Goal: Browse casually

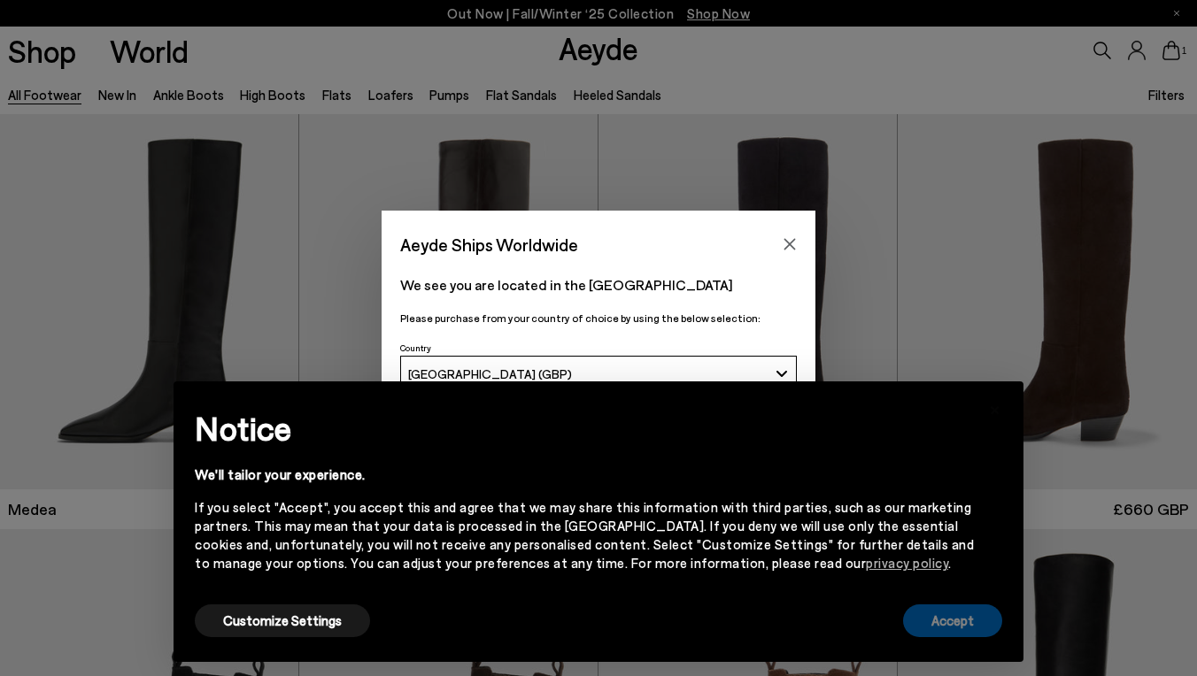
click at [961, 621] on button "Accept" at bounding box center [952, 621] width 99 height 33
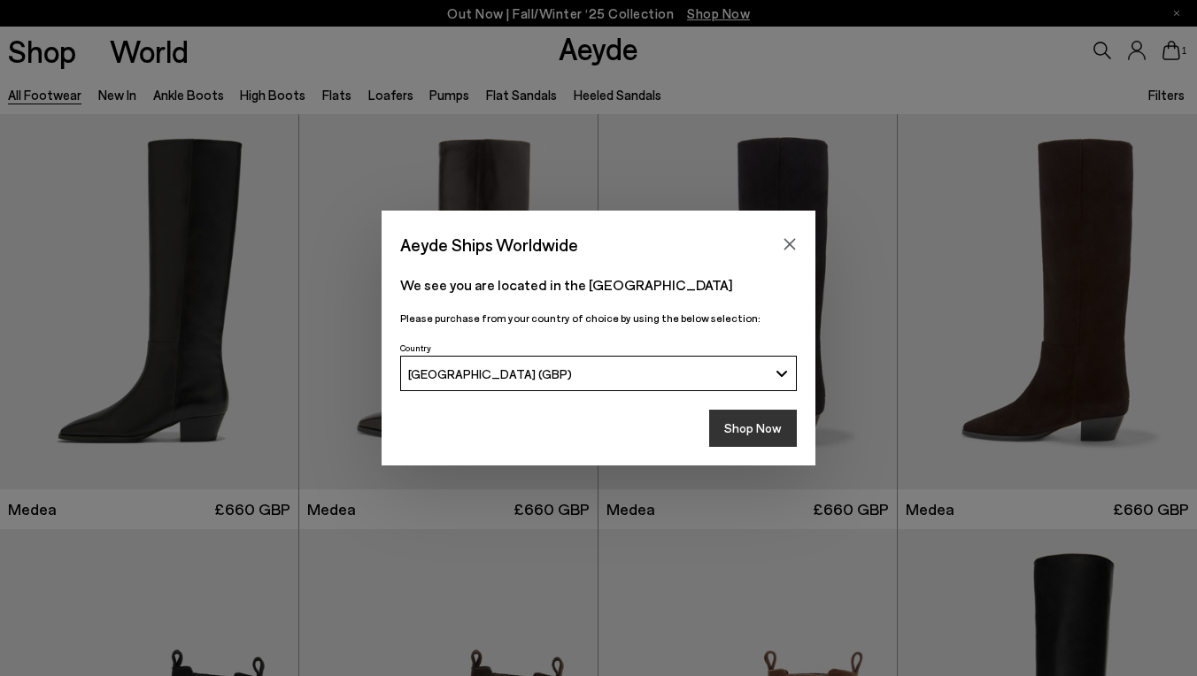
click at [748, 426] on button "Shop Now" at bounding box center [753, 428] width 88 height 37
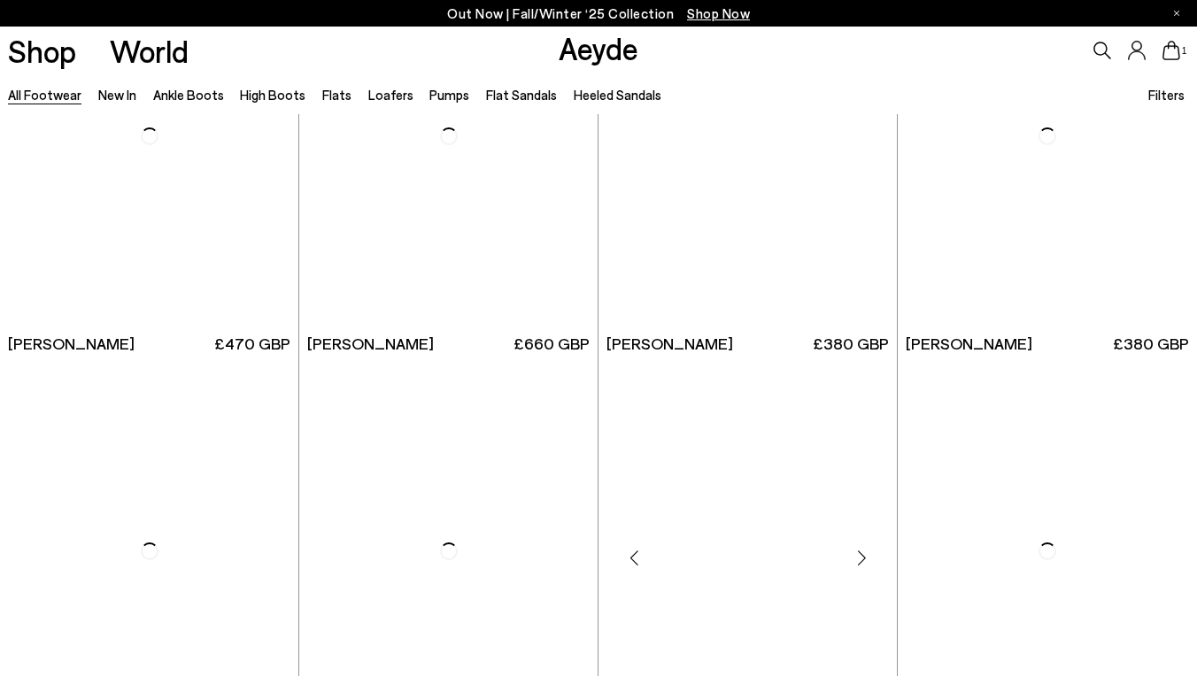
scroll to position [2425, 0]
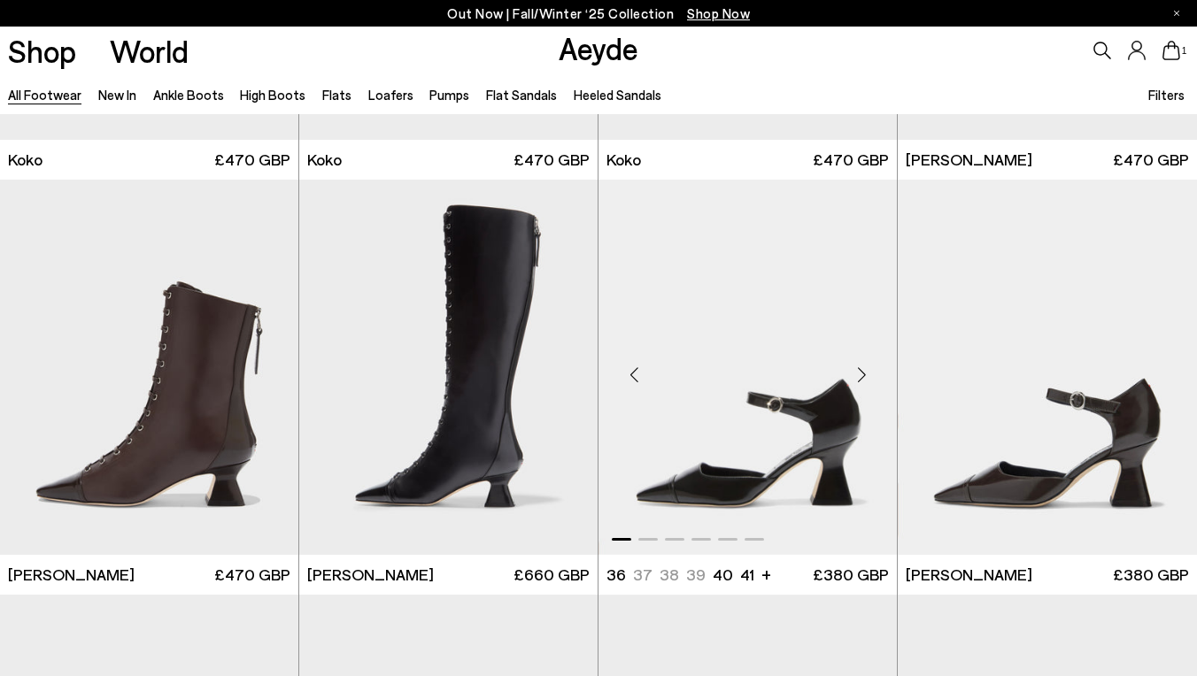
click at [860, 377] on div "Next slide" at bounding box center [861, 374] width 53 height 53
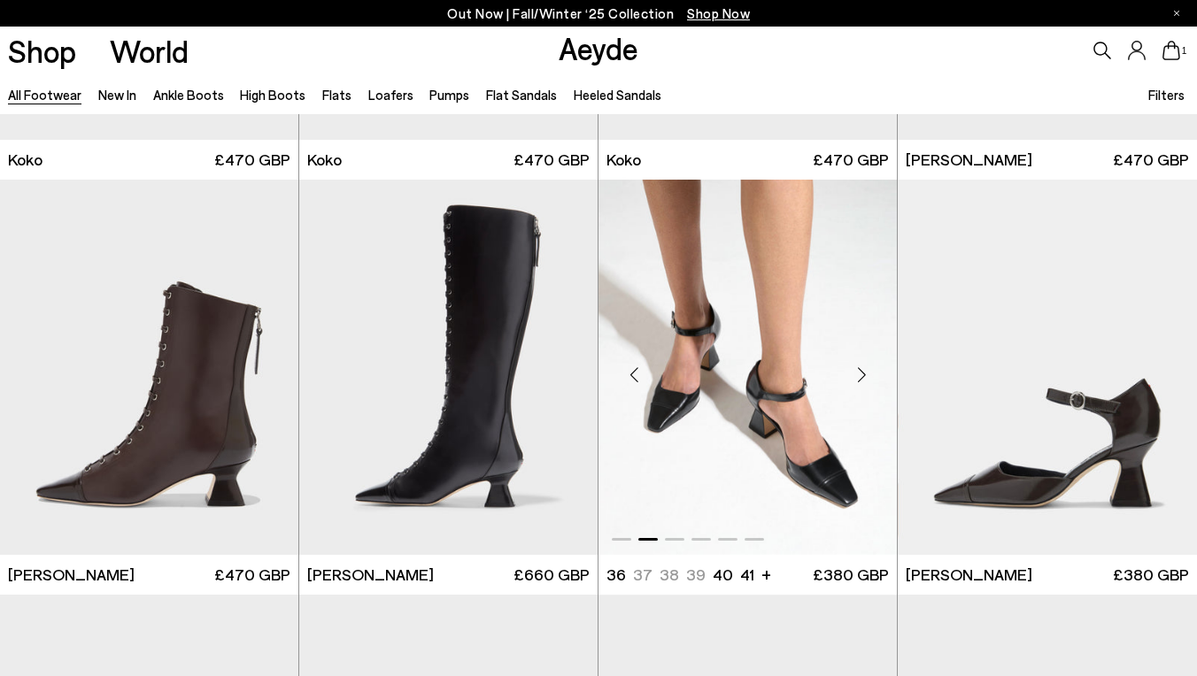
click at [860, 376] on div "Next slide" at bounding box center [861, 374] width 53 height 53
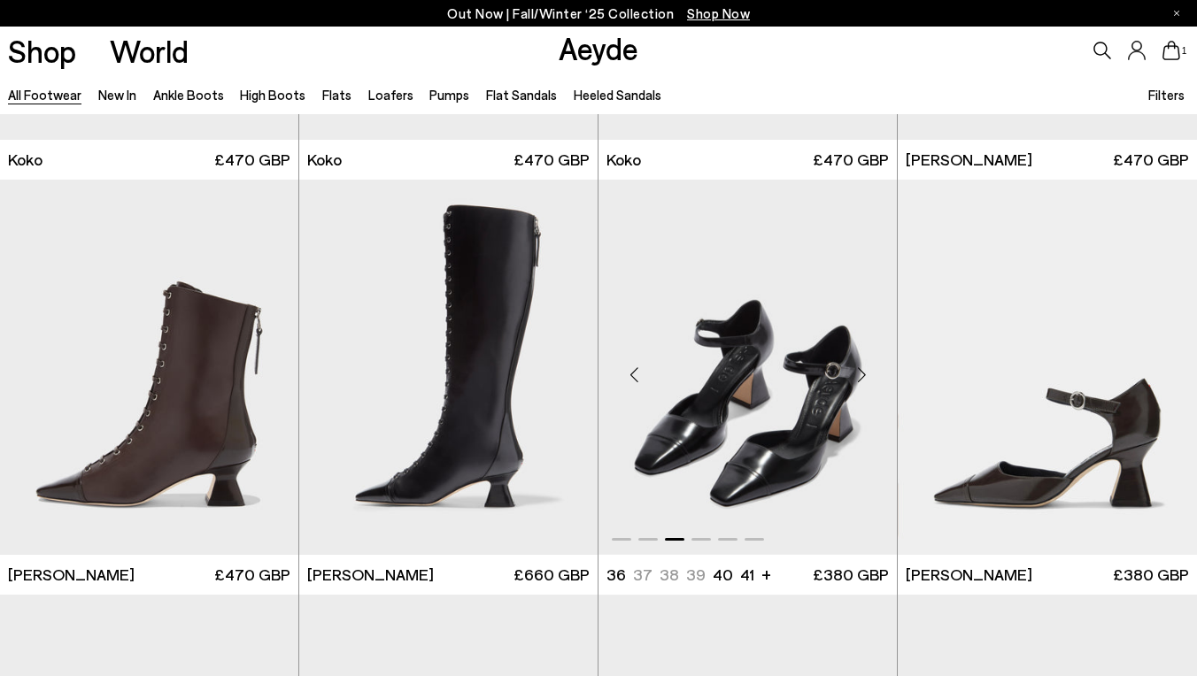
click at [860, 376] on div "Next slide" at bounding box center [861, 374] width 53 height 53
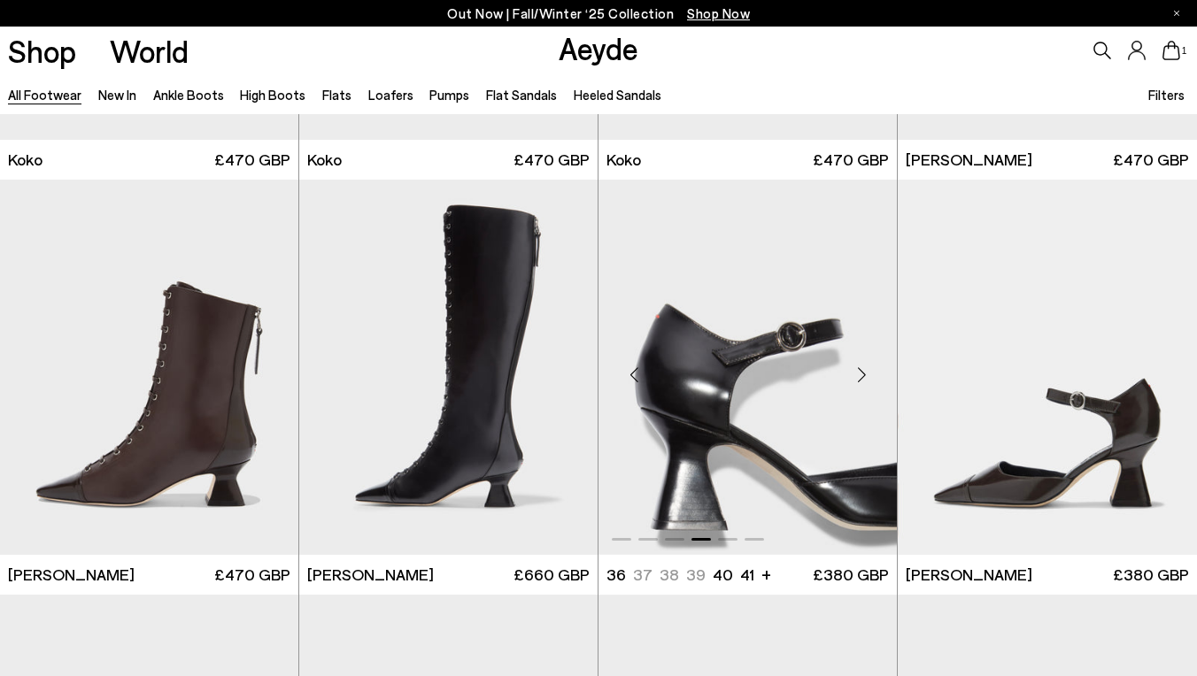
click at [860, 376] on div "Next slide" at bounding box center [861, 374] width 53 height 53
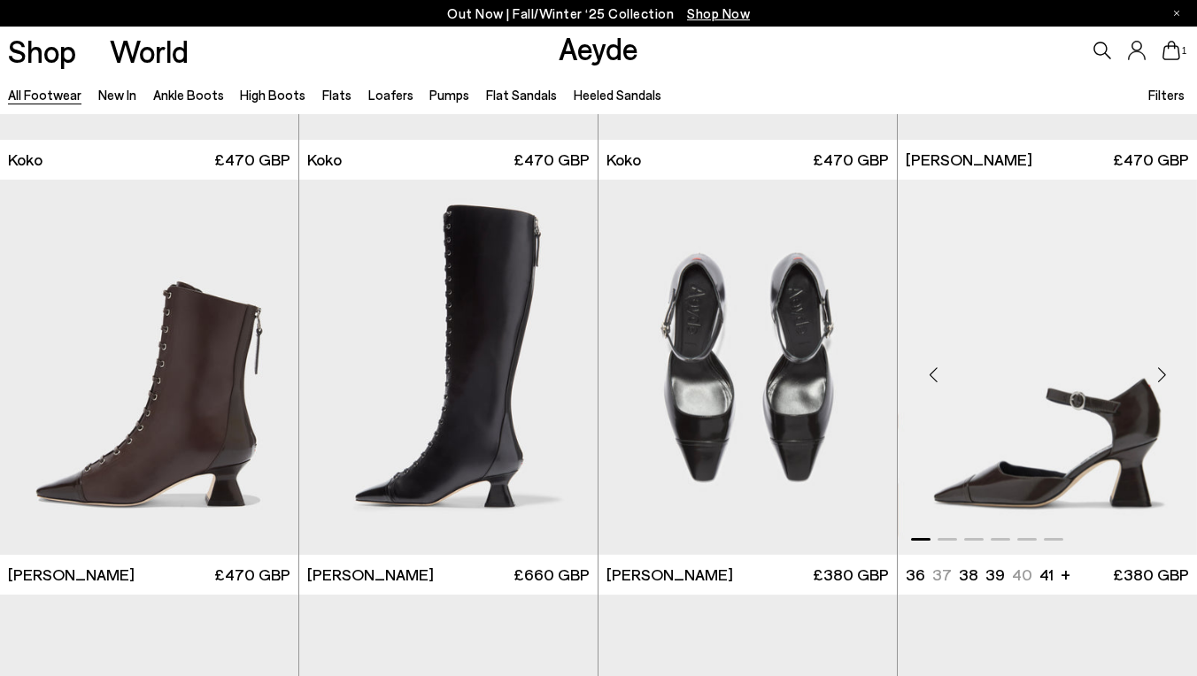
click at [1157, 384] on div "Next slide" at bounding box center [1161, 374] width 53 height 53
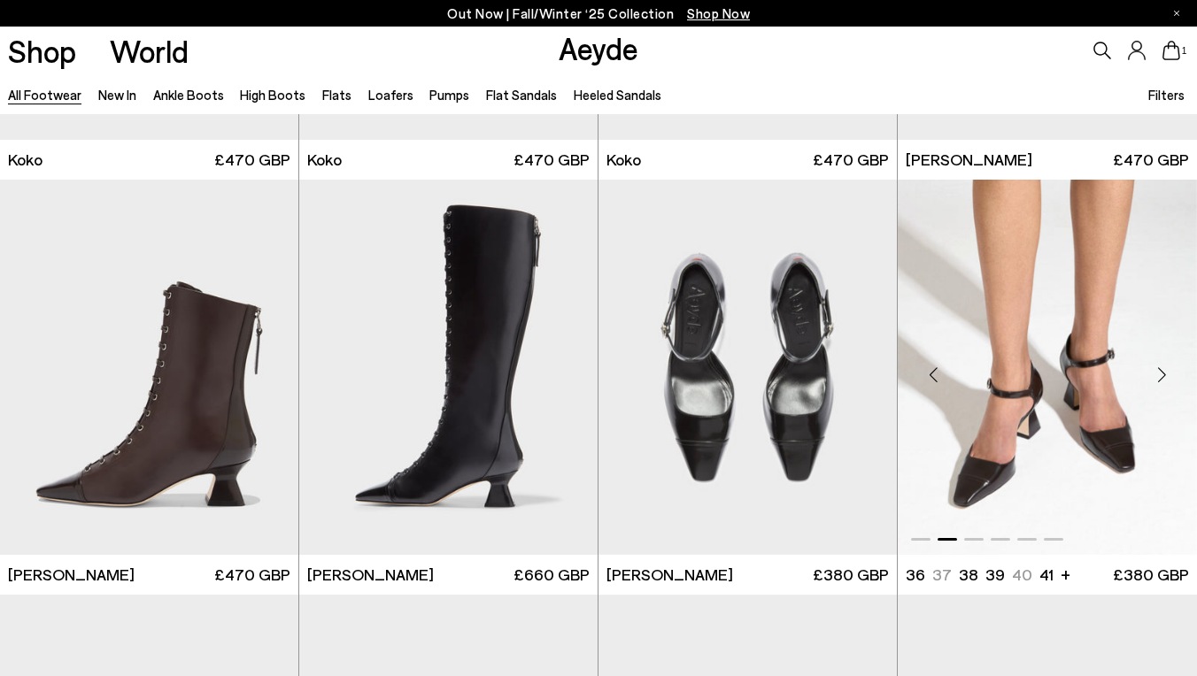
click at [1158, 384] on div "Next slide" at bounding box center [1161, 374] width 53 height 53
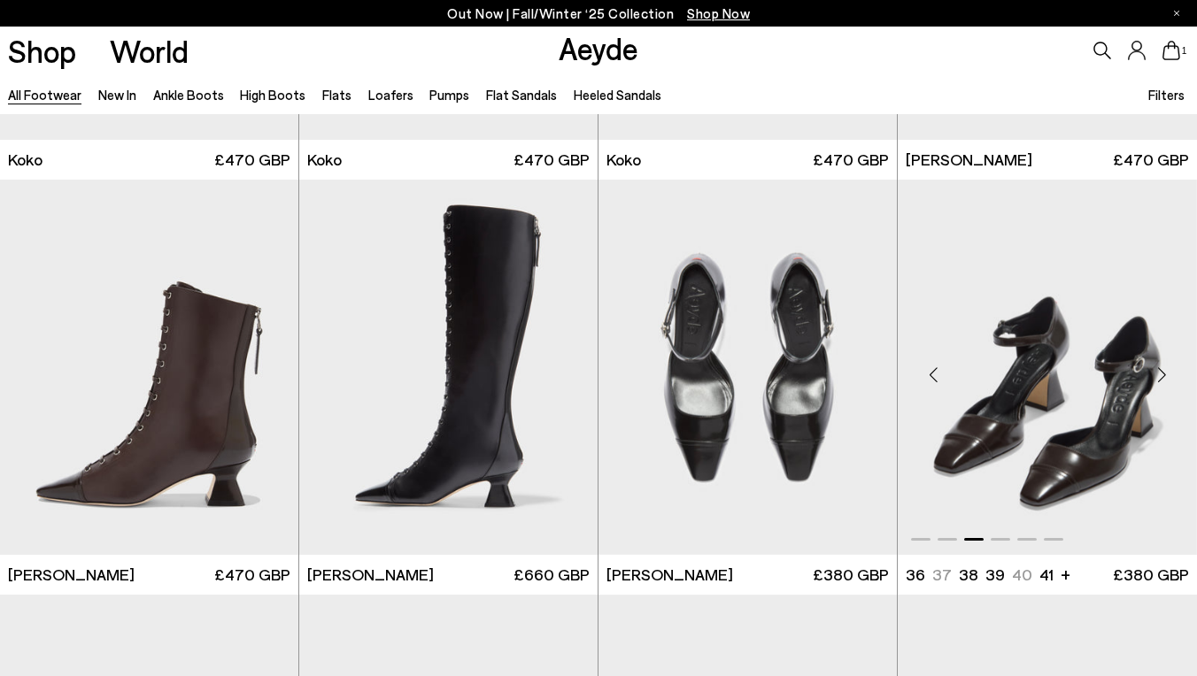
click at [1159, 385] on div "Next slide" at bounding box center [1161, 374] width 53 height 53
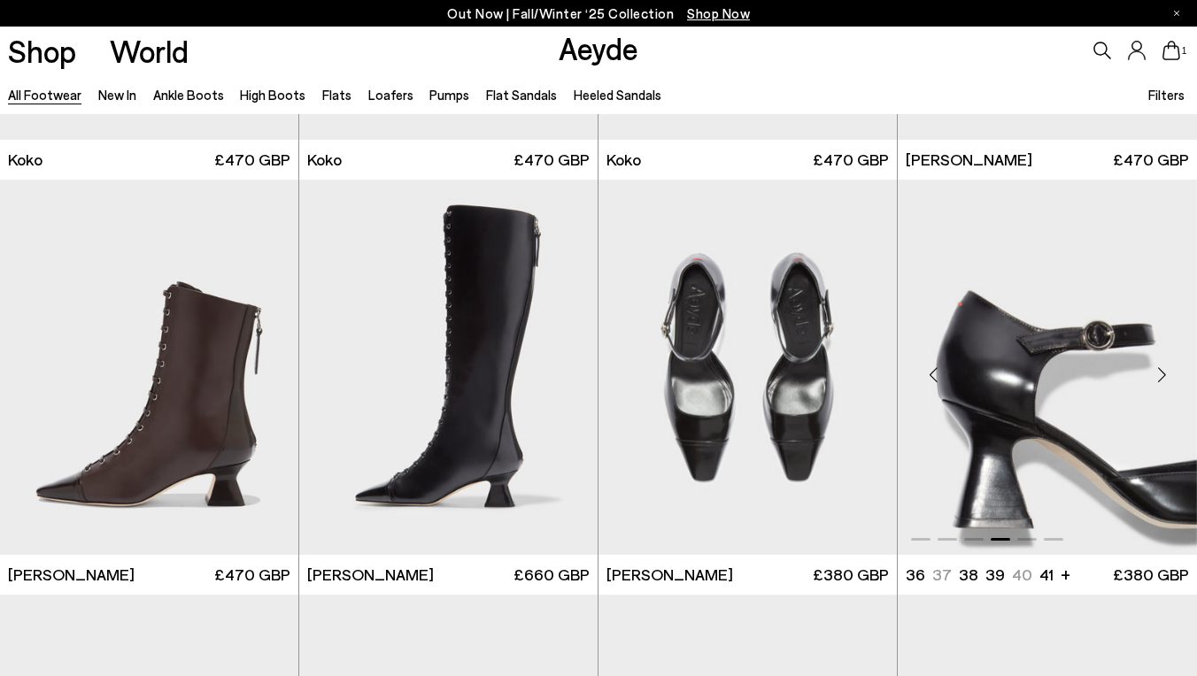
click at [1159, 385] on div "Next slide" at bounding box center [1161, 374] width 53 height 53
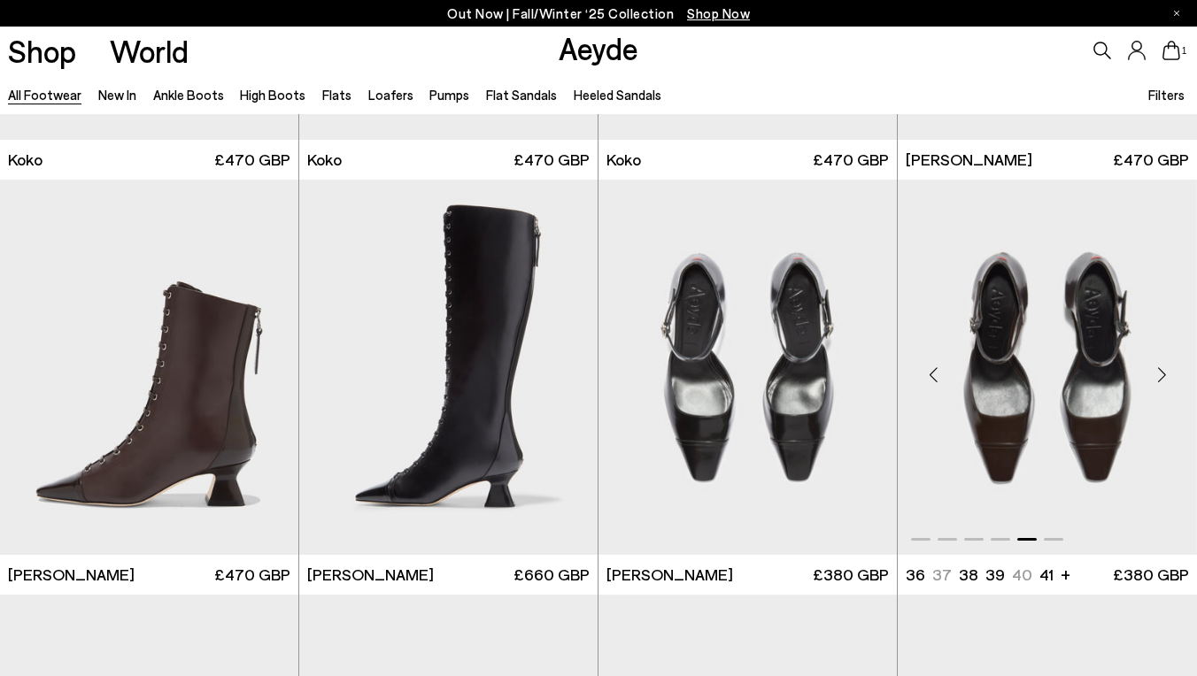
click at [1159, 385] on div "Next slide" at bounding box center [1161, 374] width 53 height 53
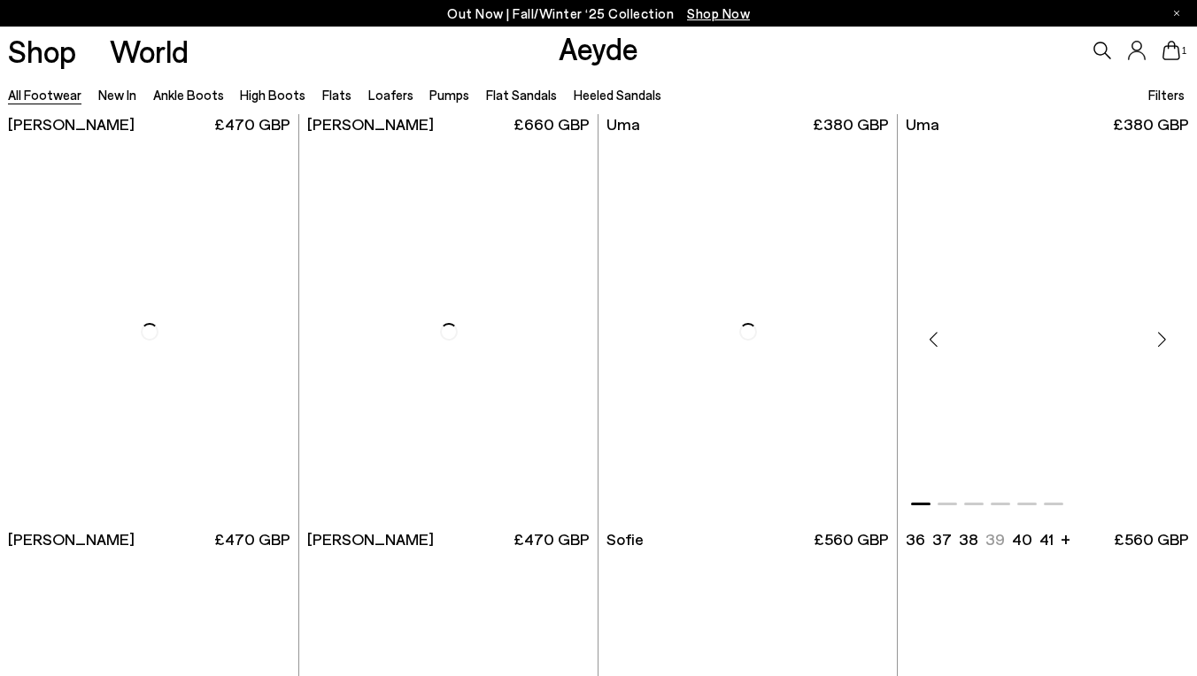
scroll to position [4537, 0]
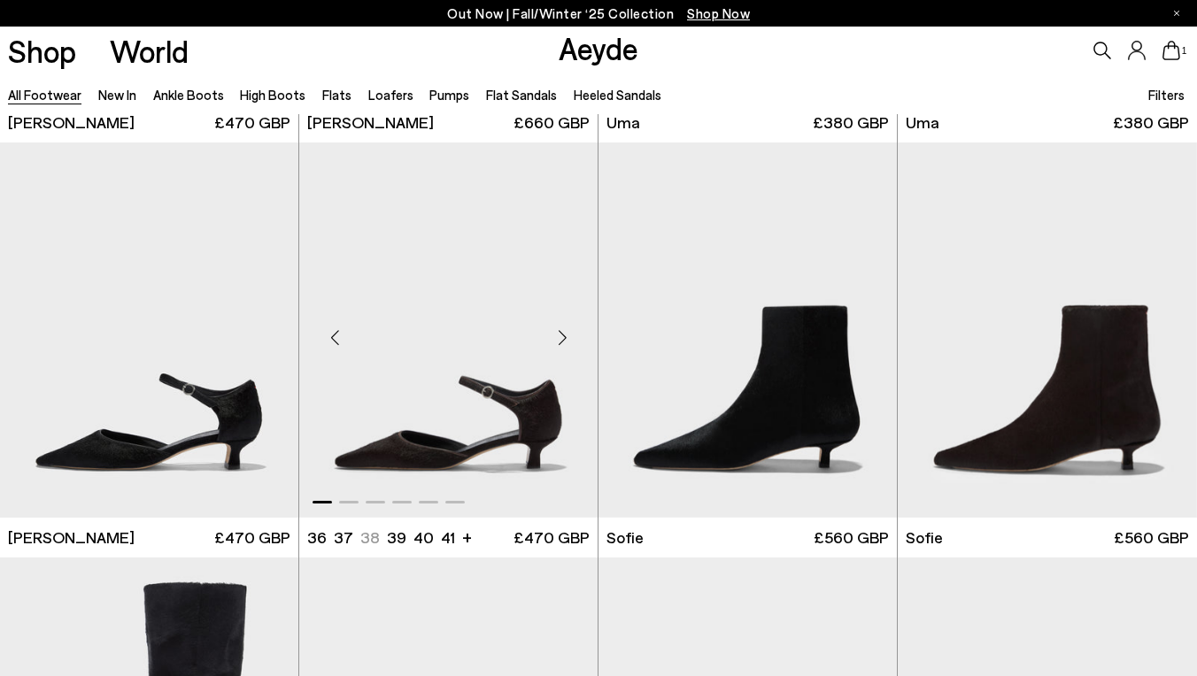
click at [556, 337] on div "Next slide" at bounding box center [562, 337] width 53 height 53
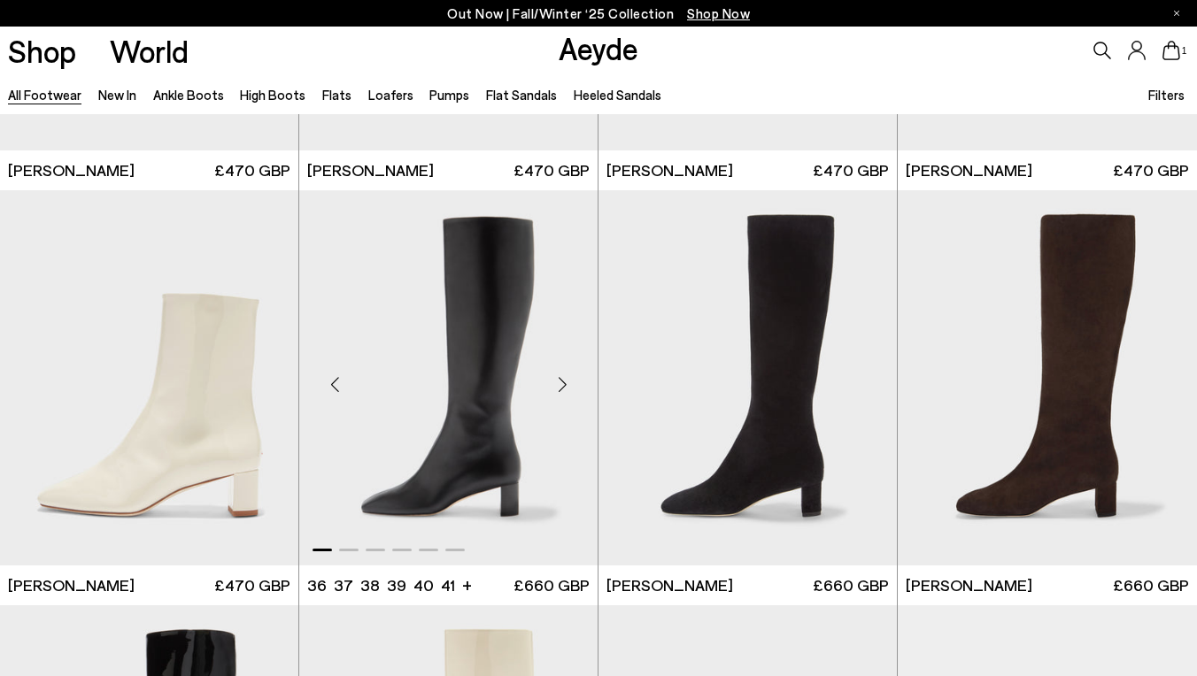
scroll to position [7399, 0]
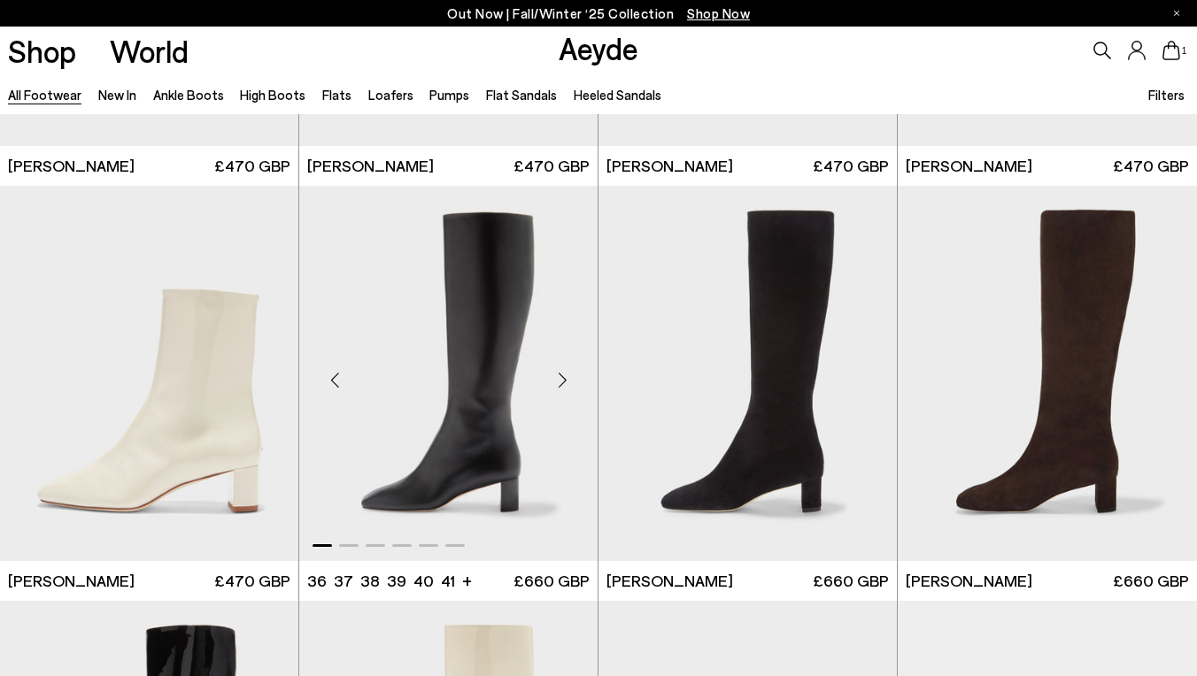
click at [567, 378] on div "Next slide" at bounding box center [562, 380] width 53 height 53
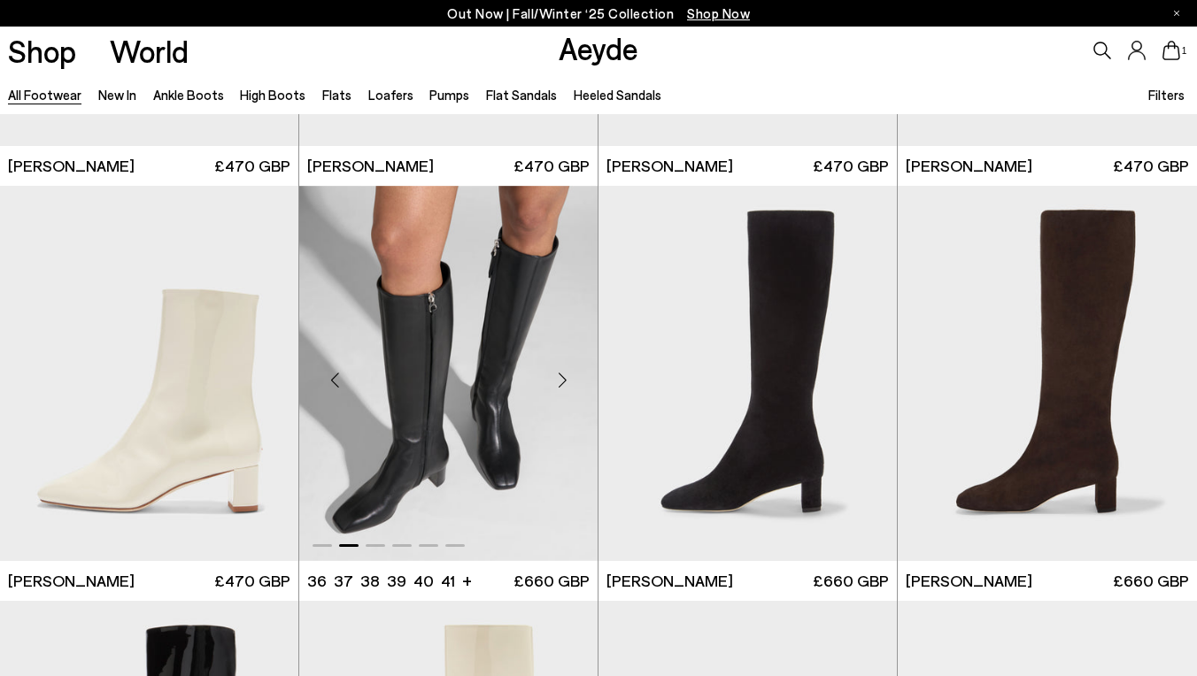
click at [567, 378] on div "Next slide" at bounding box center [562, 380] width 53 height 53
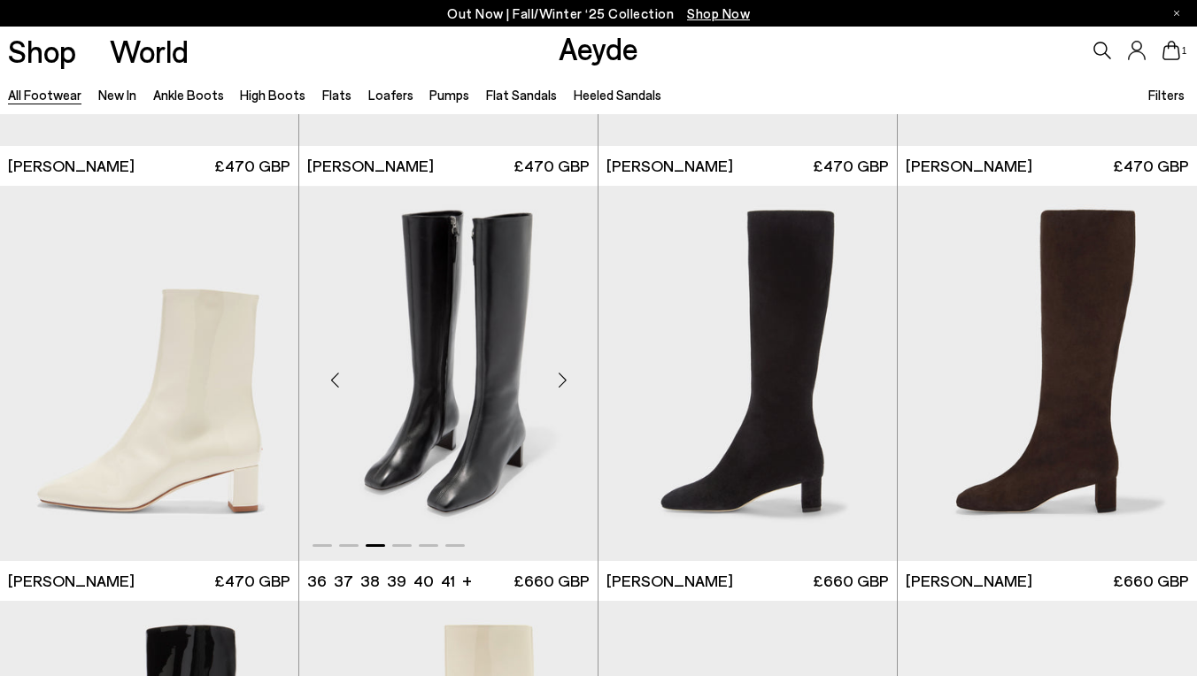
click at [567, 378] on div "Next slide" at bounding box center [562, 380] width 53 height 53
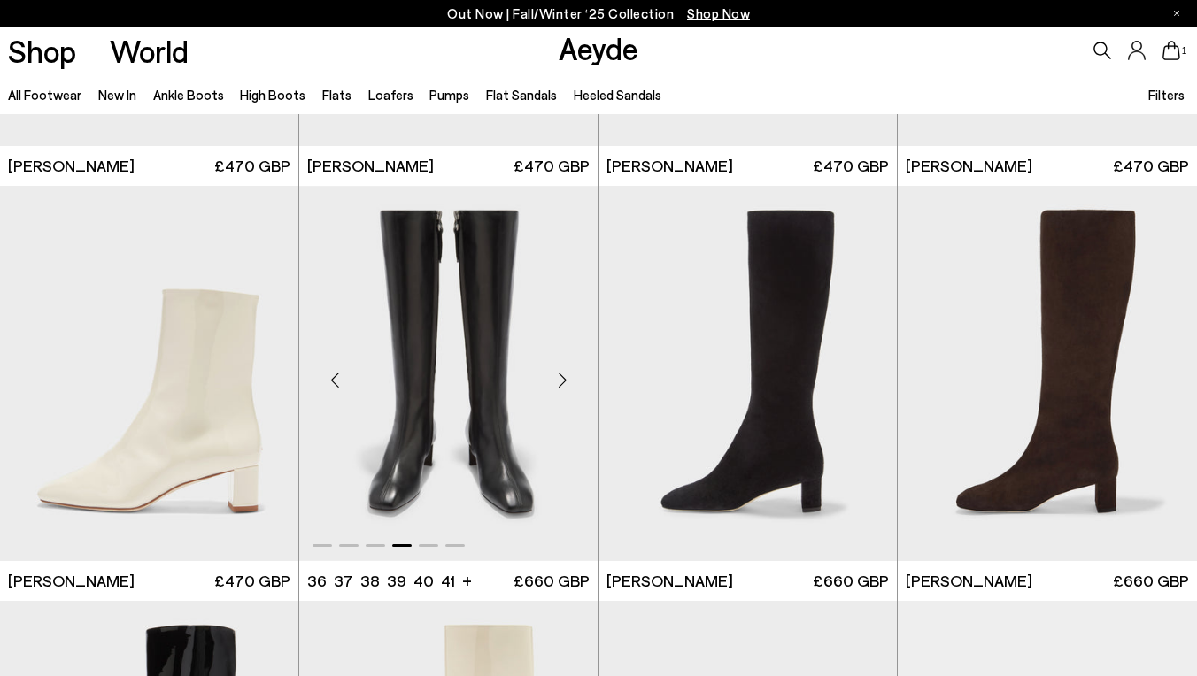
click at [567, 378] on div "Next slide" at bounding box center [562, 380] width 53 height 53
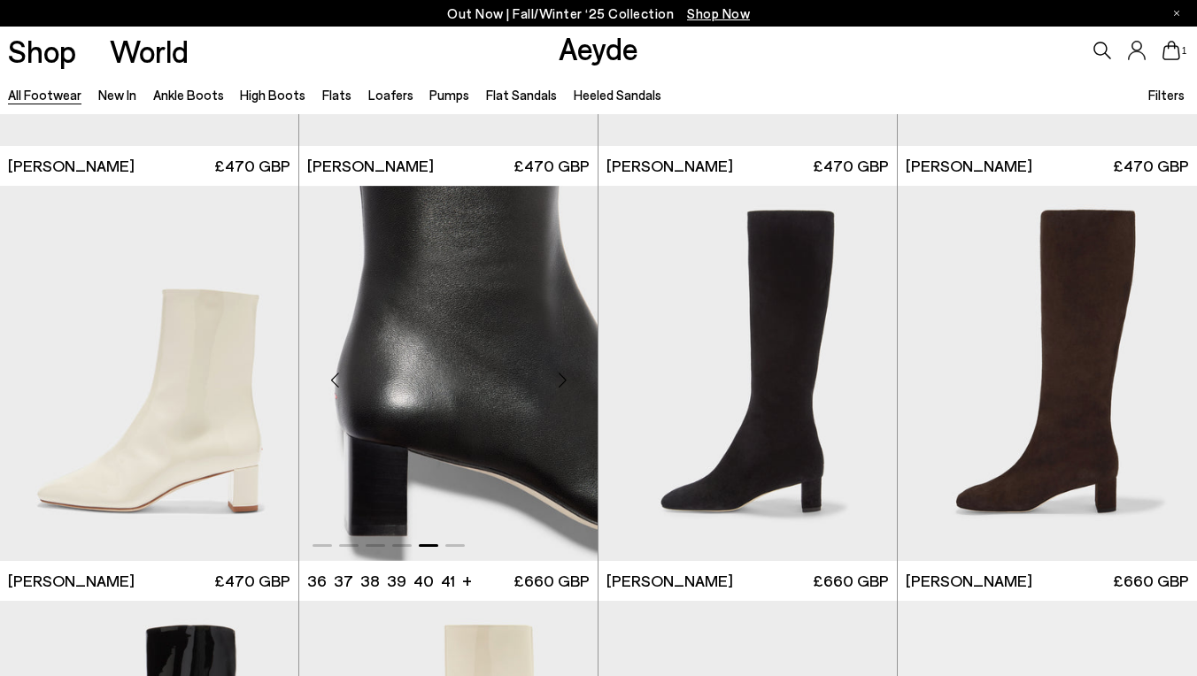
click at [567, 378] on div "Next slide" at bounding box center [562, 380] width 53 height 53
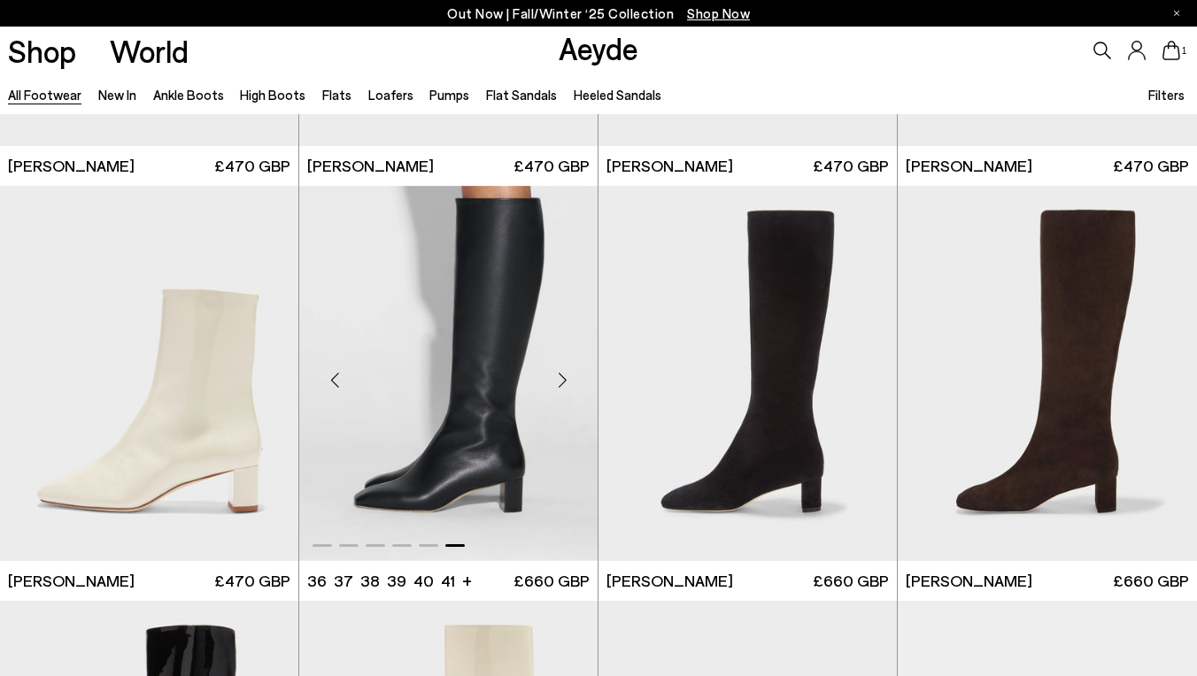
click at [567, 378] on div "Next slide" at bounding box center [562, 380] width 53 height 53
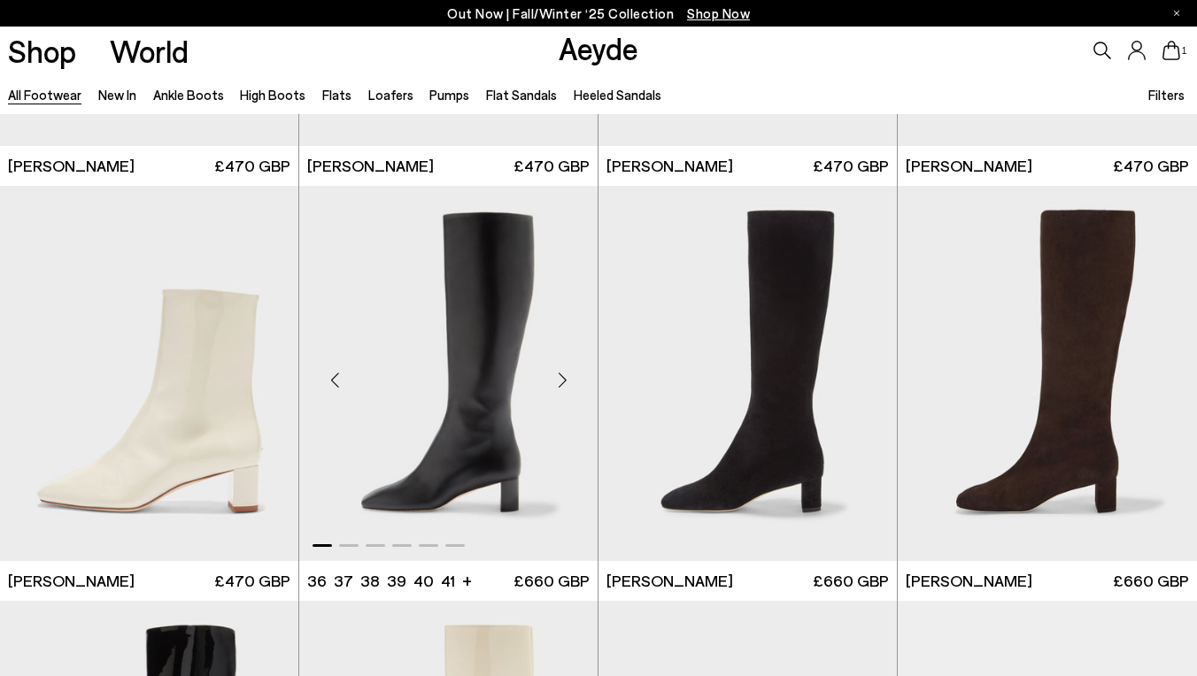
click at [567, 378] on div "Next slide" at bounding box center [562, 380] width 53 height 53
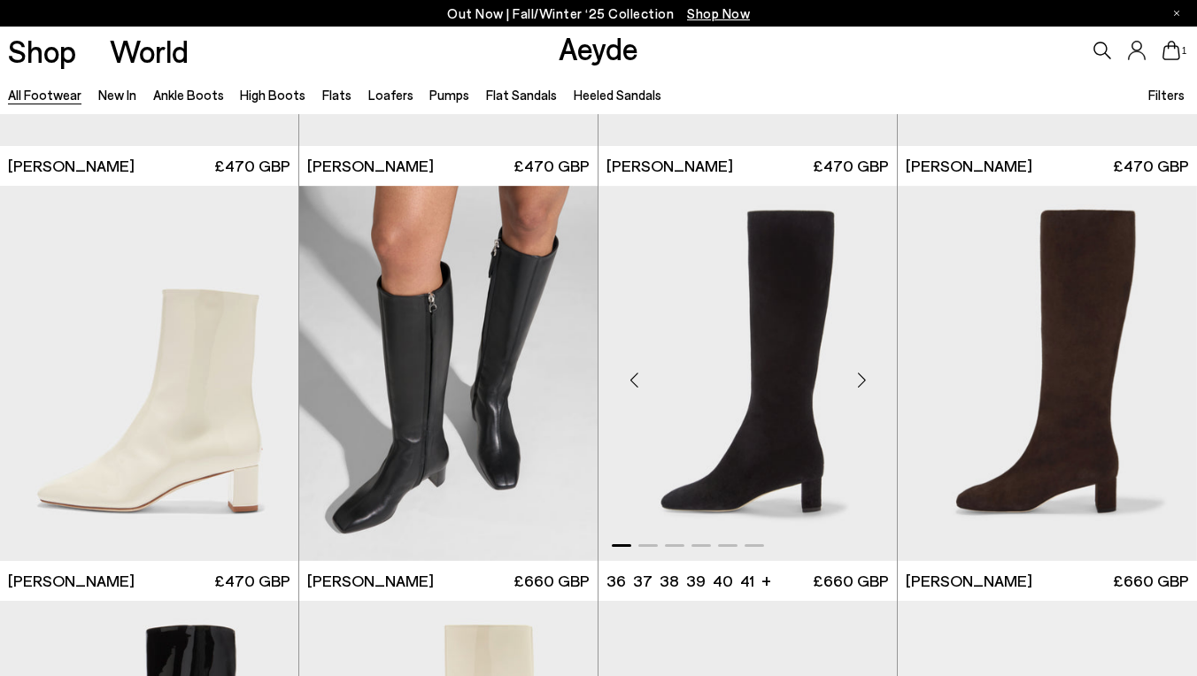
click at [857, 382] on div "Next slide" at bounding box center [861, 380] width 53 height 53
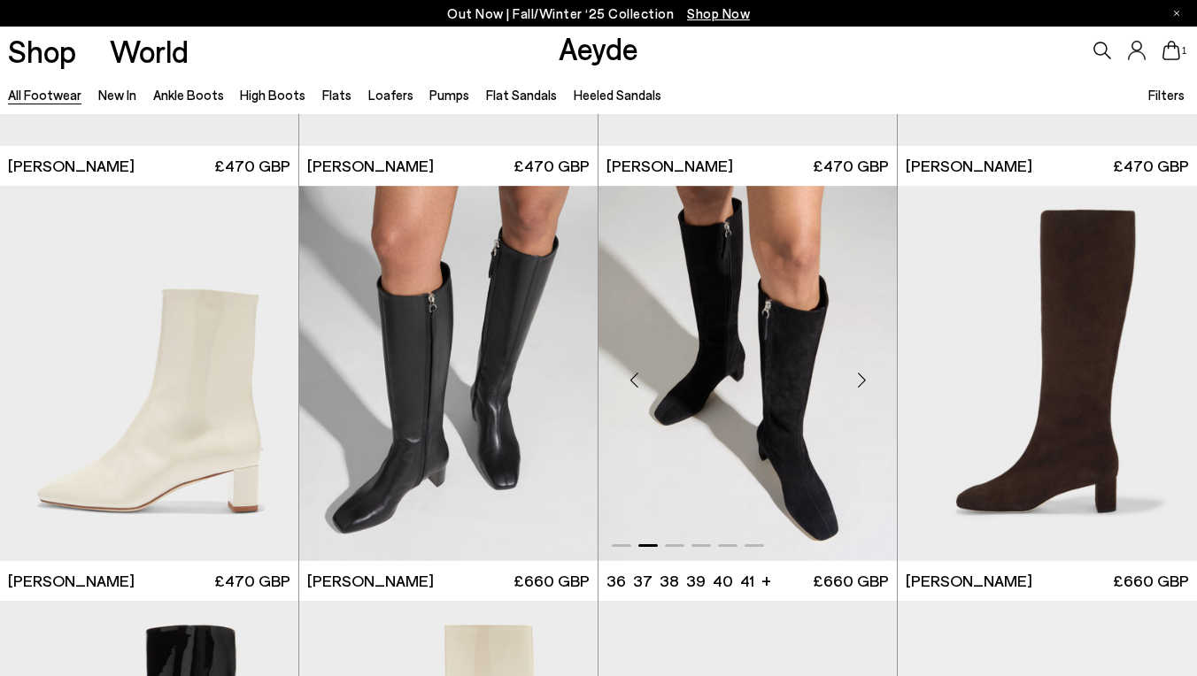
click at [857, 383] on div "Next slide" at bounding box center [861, 380] width 53 height 53
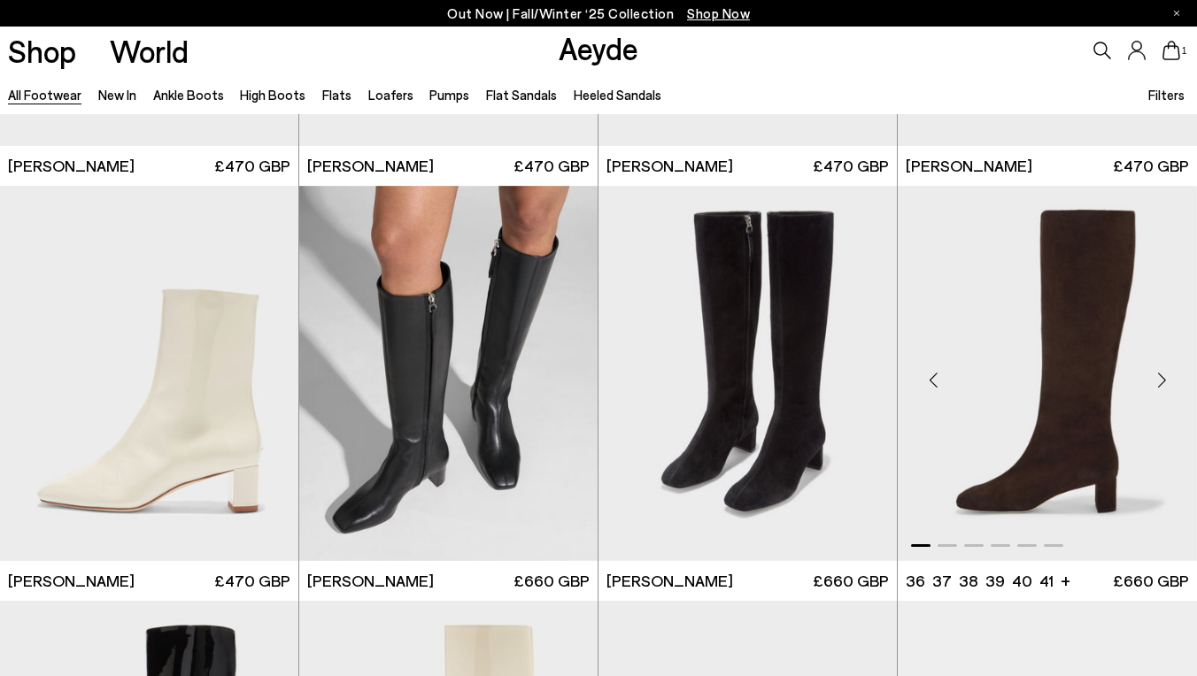
click at [1152, 374] on div "Next slide" at bounding box center [1161, 380] width 53 height 53
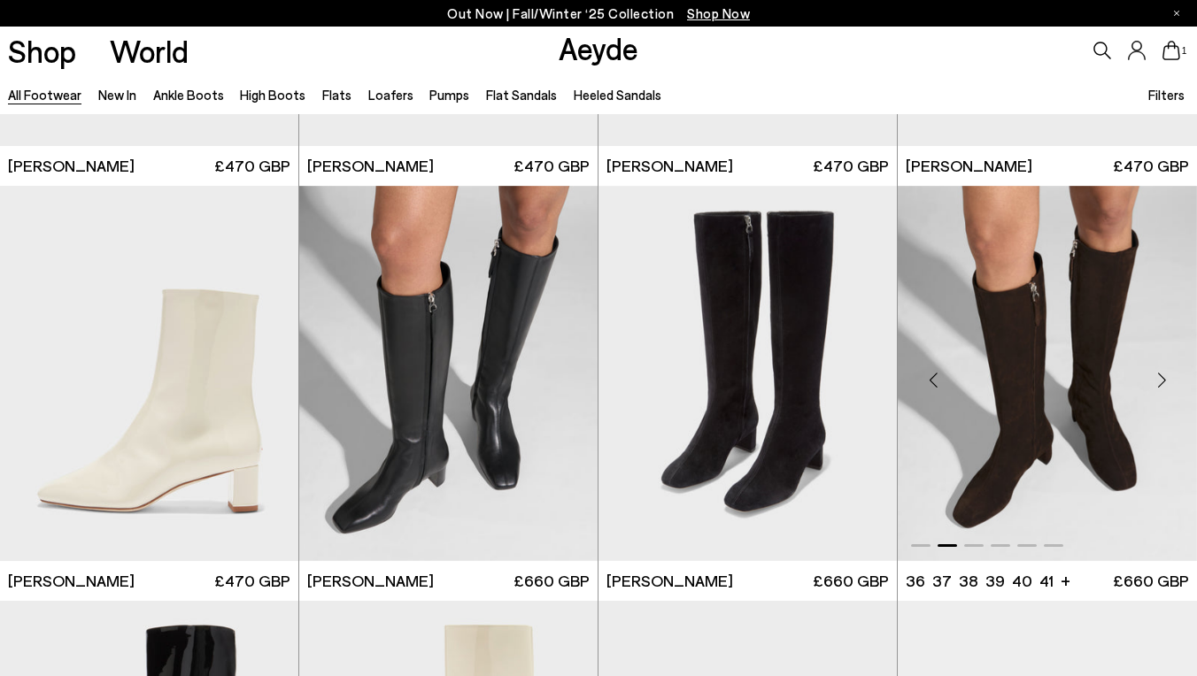
click at [1152, 374] on div "Next slide" at bounding box center [1161, 380] width 53 height 53
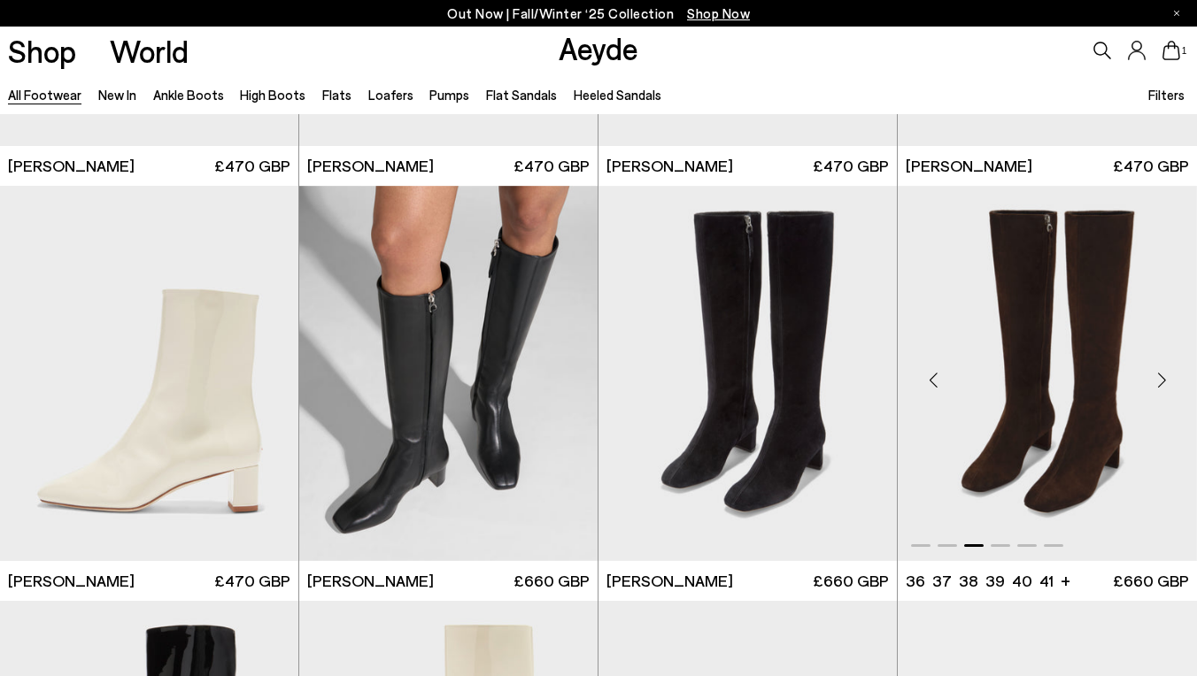
click at [1152, 374] on div "Next slide" at bounding box center [1161, 380] width 53 height 53
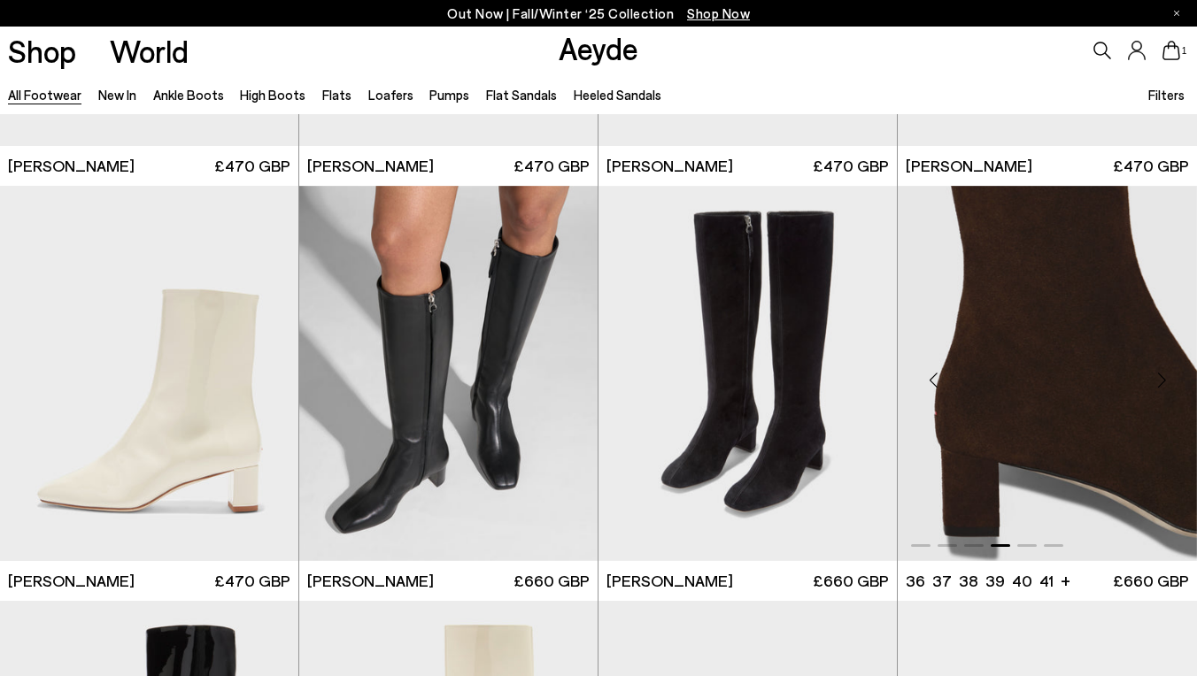
click at [1152, 374] on div "Next slide" at bounding box center [1161, 380] width 53 height 53
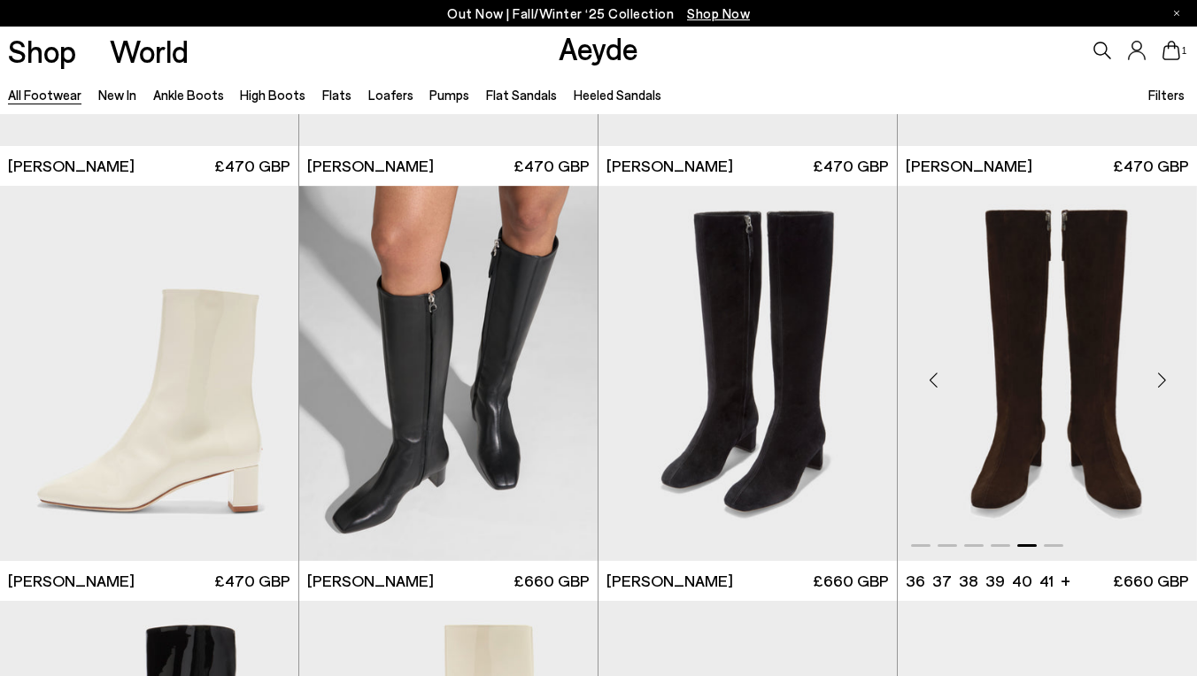
click at [1152, 374] on div "Next slide" at bounding box center [1161, 380] width 53 height 53
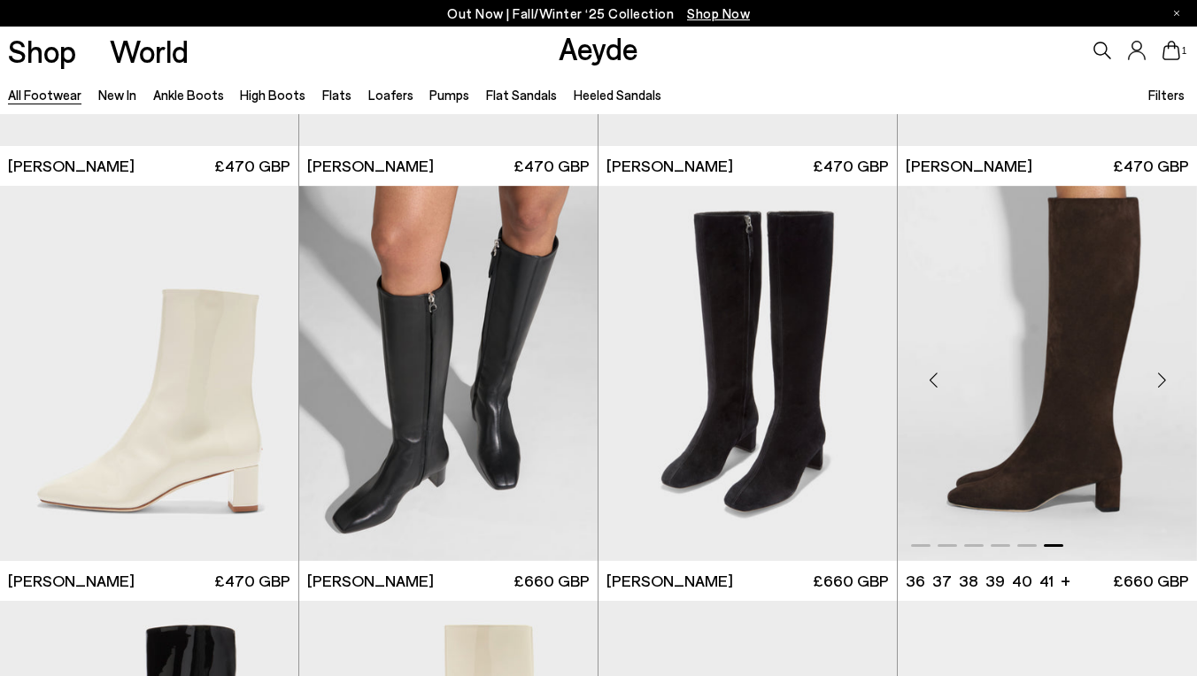
click at [1152, 374] on div "Next slide" at bounding box center [1161, 380] width 53 height 53
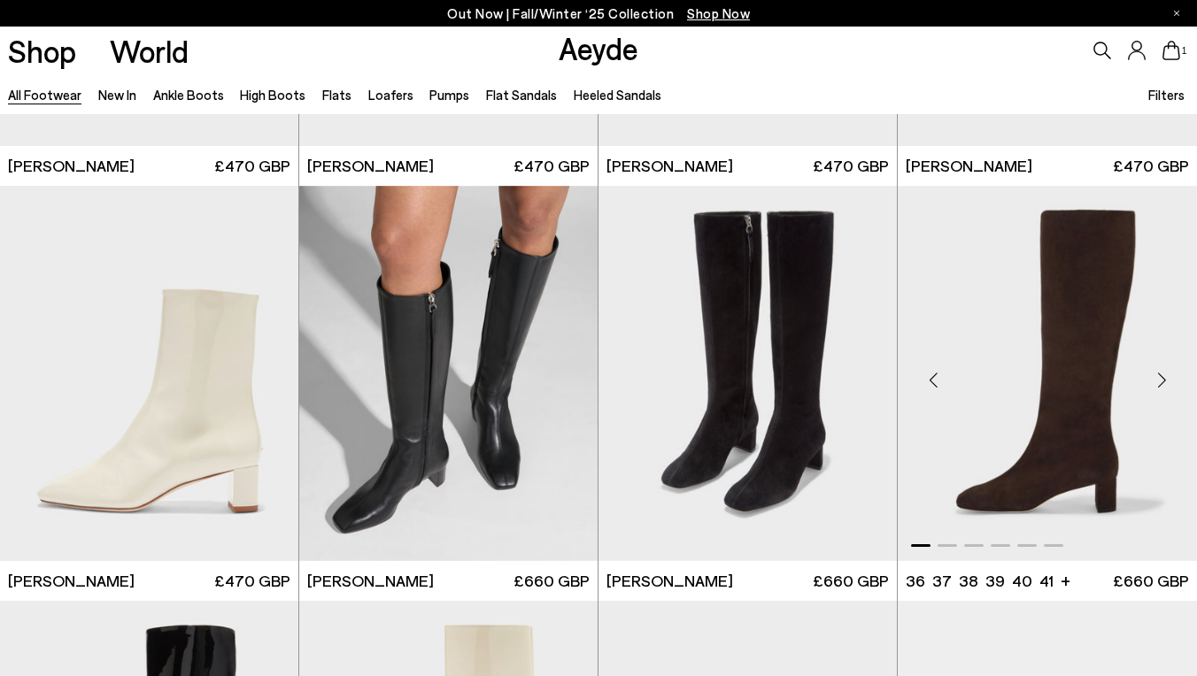
click at [1152, 374] on div "Next slide" at bounding box center [1161, 380] width 53 height 53
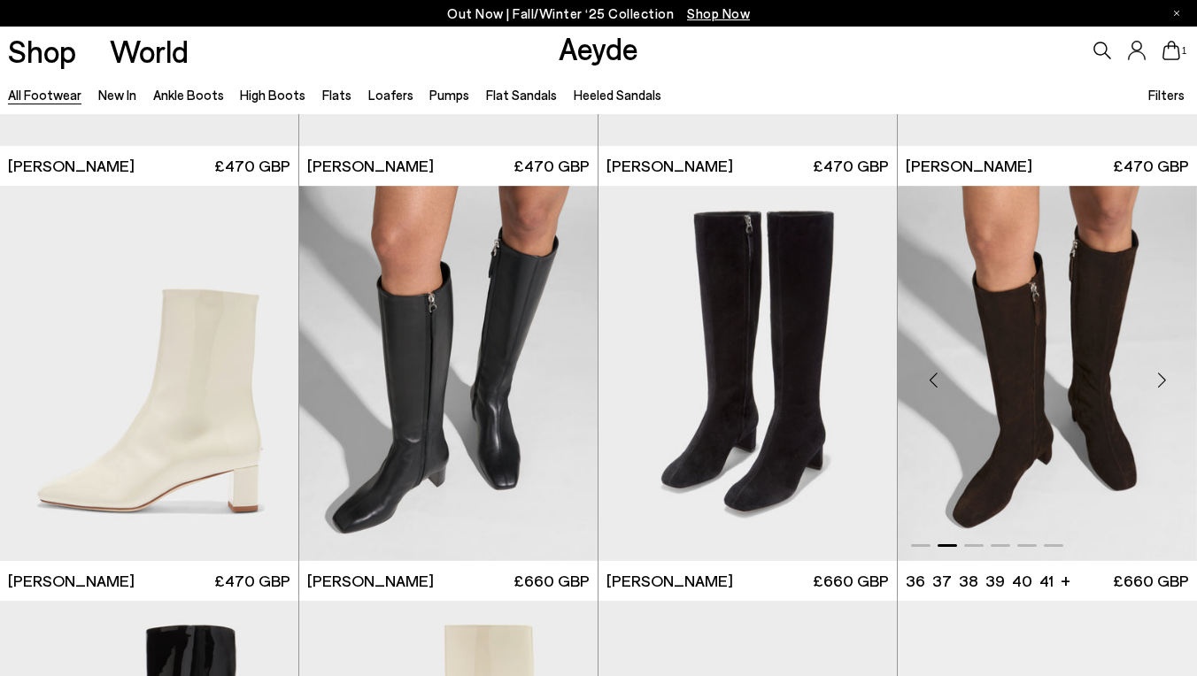
click at [1152, 374] on div "Next slide" at bounding box center [1161, 380] width 53 height 53
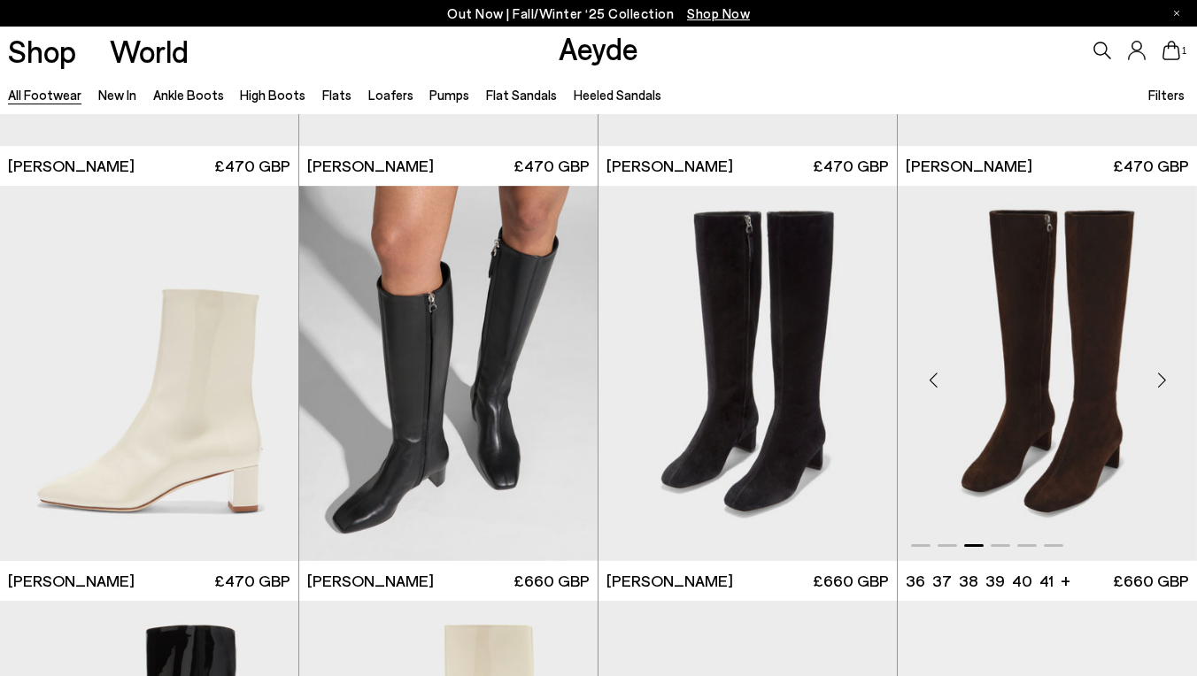
click at [1152, 374] on div "Next slide" at bounding box center [1161, 380] width 53 height 53
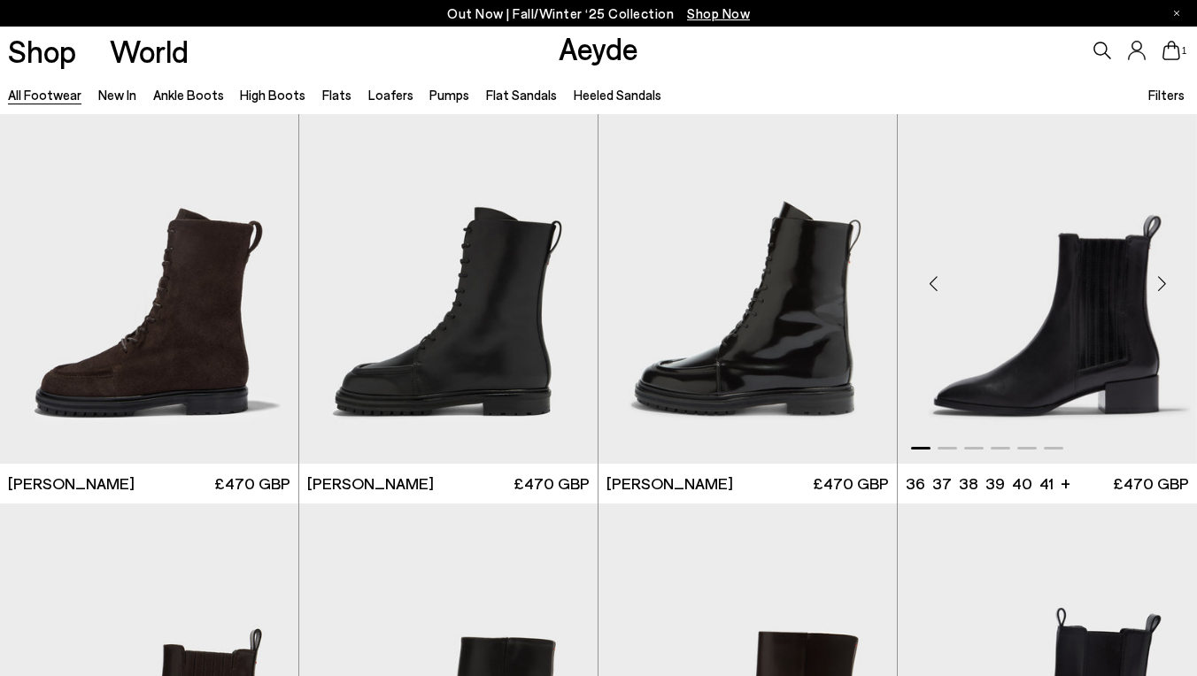
scroll to position [12290, 0]
